Goal: Communication & Community: Participate in discussion

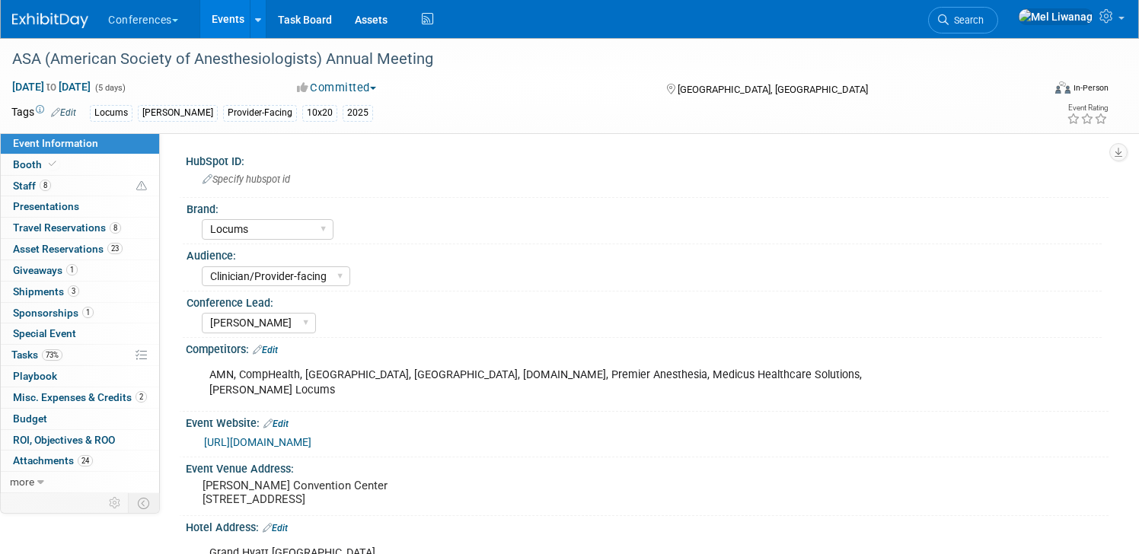
select select "Locums"
select select "Clinician/Provider-facing"
select select "[PERSON_NAME]"
click at [984, 16] on span "Search" at bounding box center [966, 19] width 35 height 11
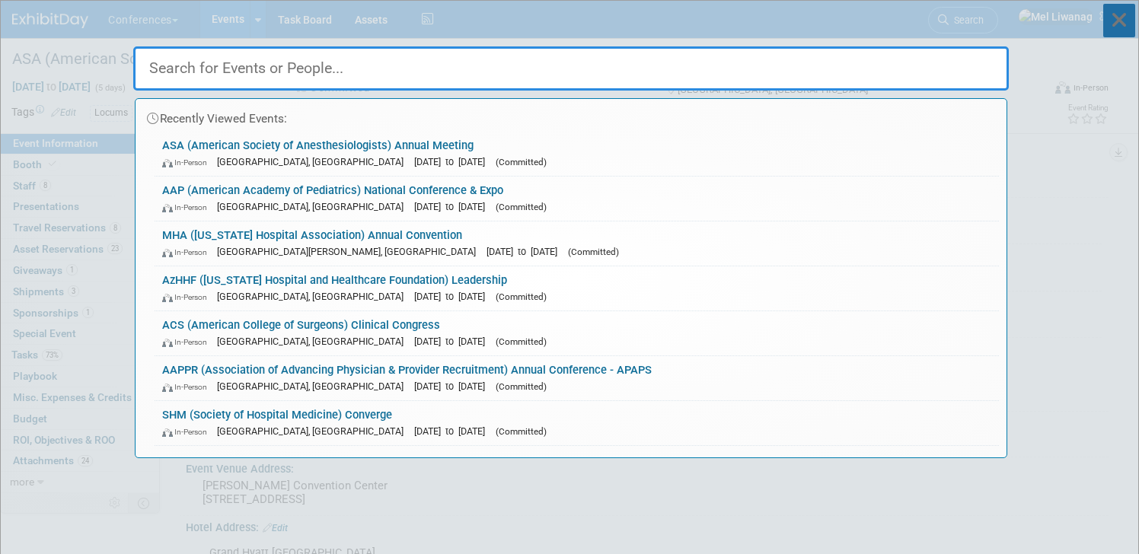
click at [1119, 21] on icon at bounding box center [1119, 21] width 32 height 34
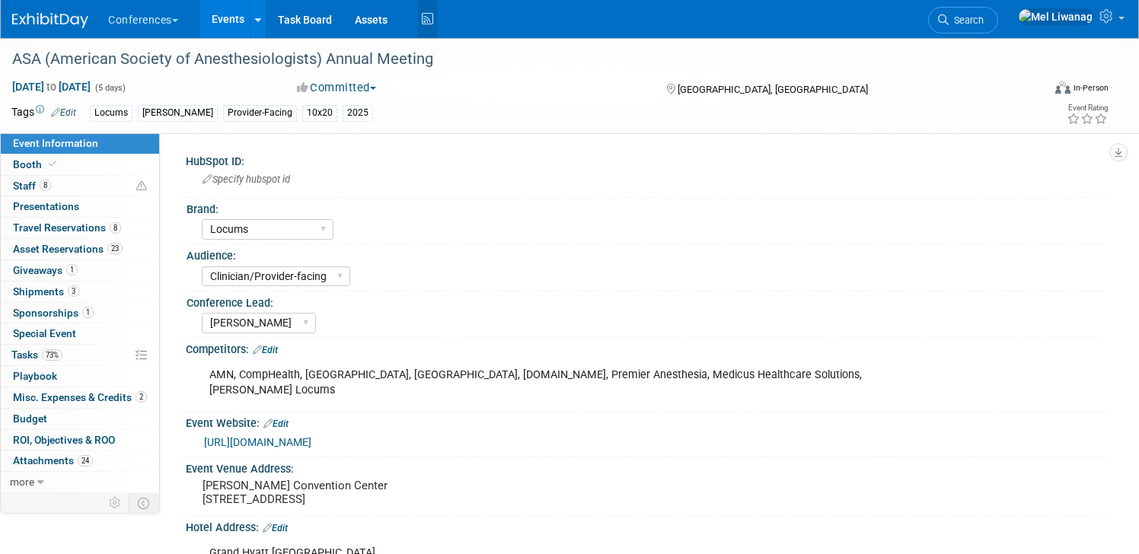
click at [429, 13] on icon at bounding box center [427, 20] width 19 height 24
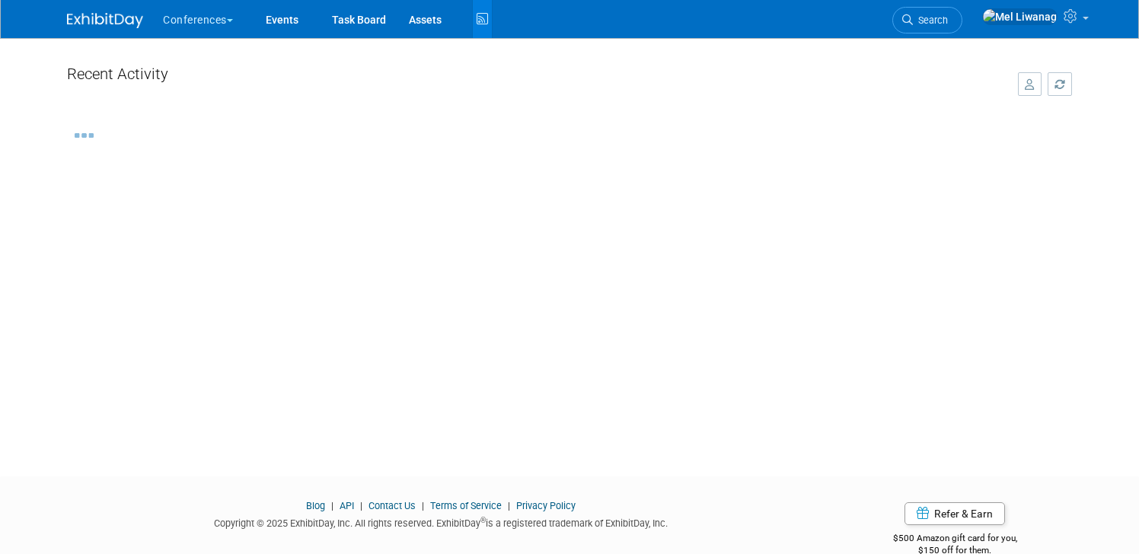
click at [1026, 83] on icon "button" at bounding box center [1030, 84] width 10 height 11
click at [956, 88] on img "button" at bounding box center [951, 84] width 17 height 17
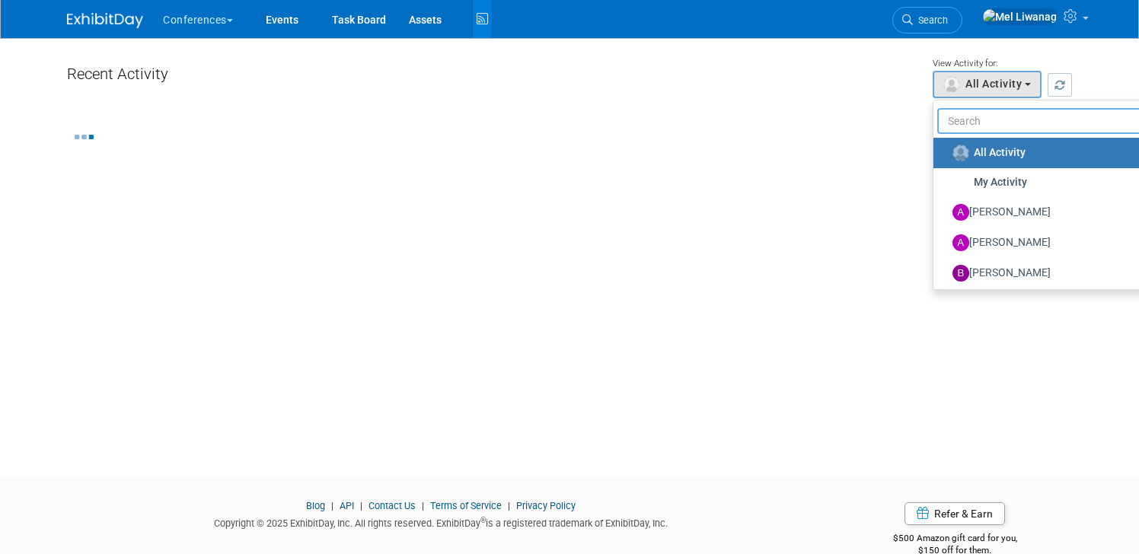
click at [961, 123] on input "text" at bounding box center [1043, 121] width 213 height 26
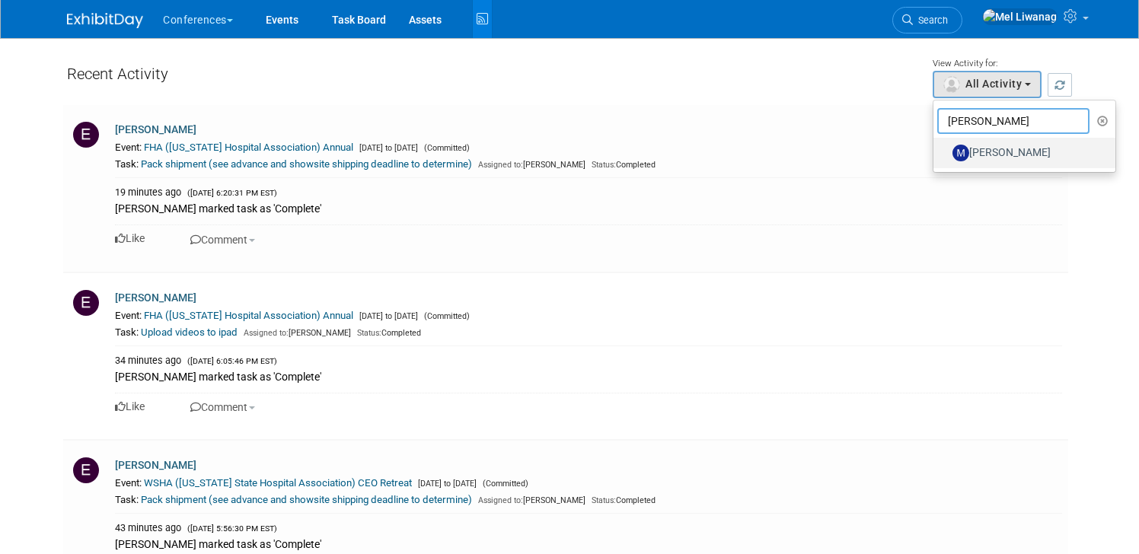
type input "mary"
click at [997, 155] on label "[PERSON_NAME]" at bounding box center [1020, 153] width 159 height 24
click at [947, 155] on input "[PERSON_NAME]" at bounding box center [942, 151] width 10 height 10
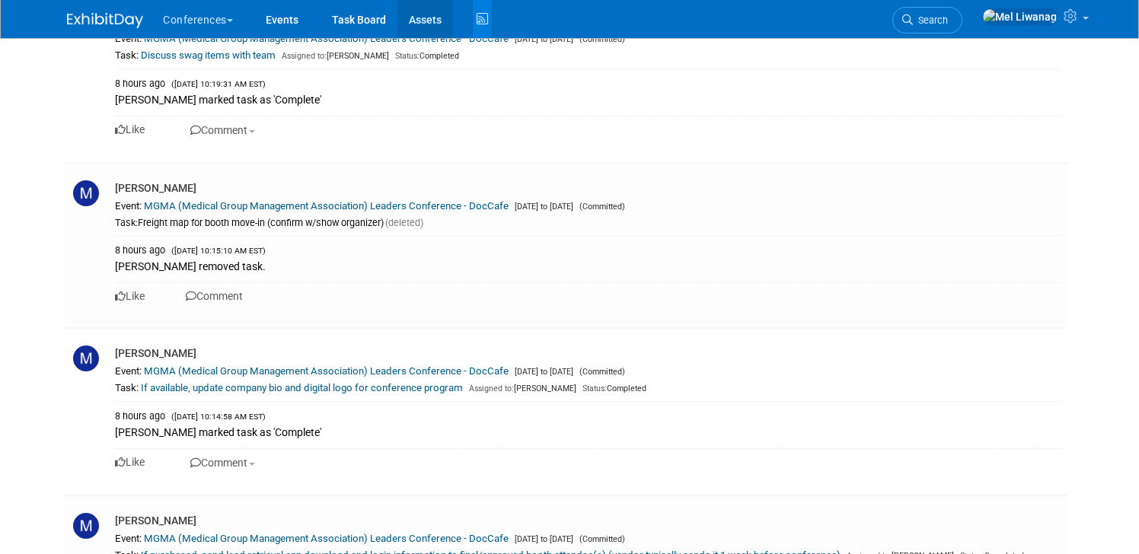
scroll to position [173, 0]
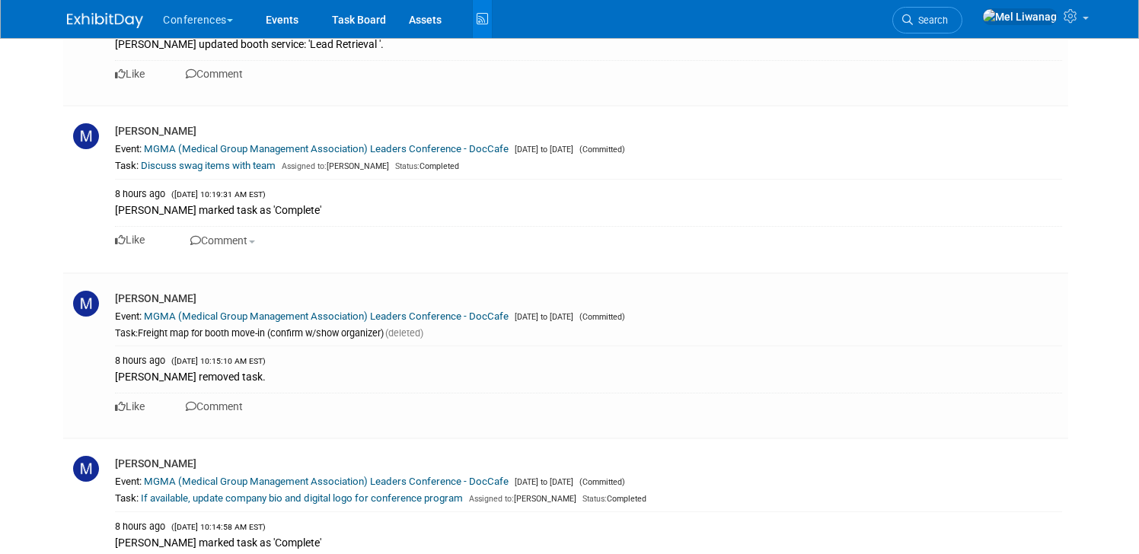
click at [78, 17] on img at bounding box center [105, 20] width 76 height 15
